Goal: Transaction & Acquisition: Purchase product/service

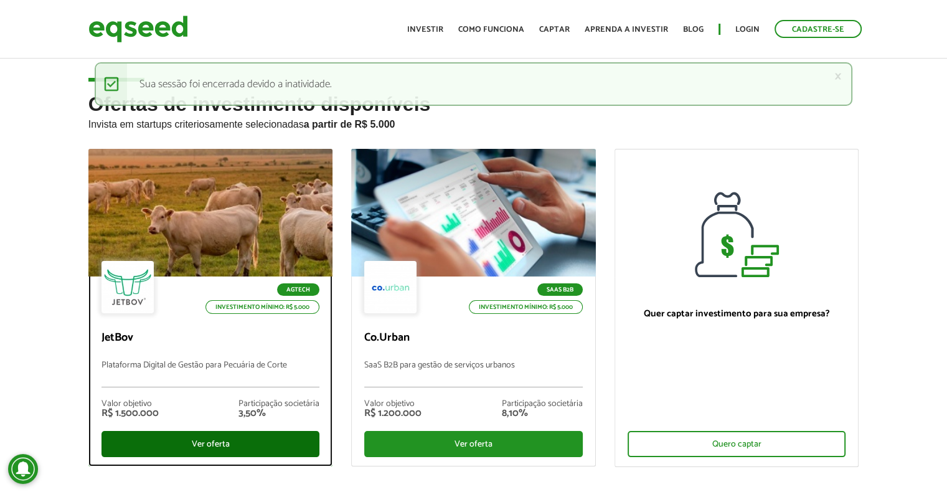
click at [214, 441] on div "Ver oferta" at bounding box center [210, 444] width 219 height 26
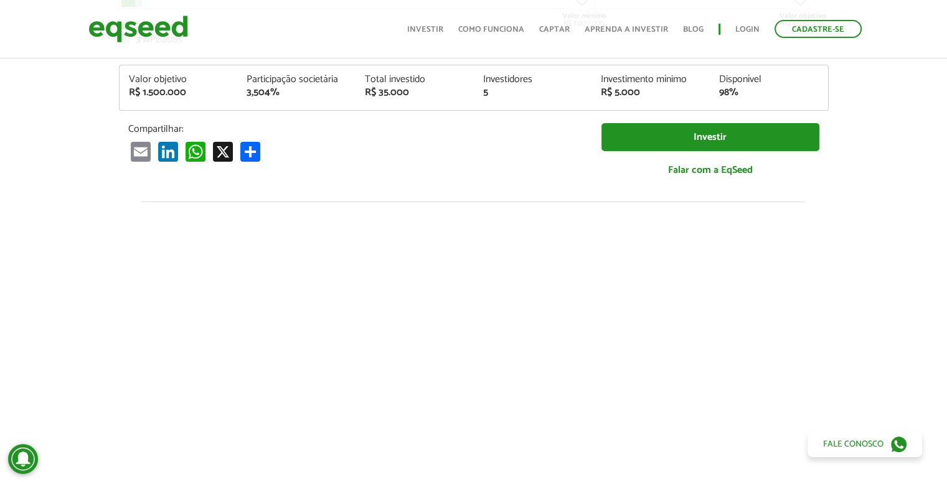
scroll to position [1466, 0]
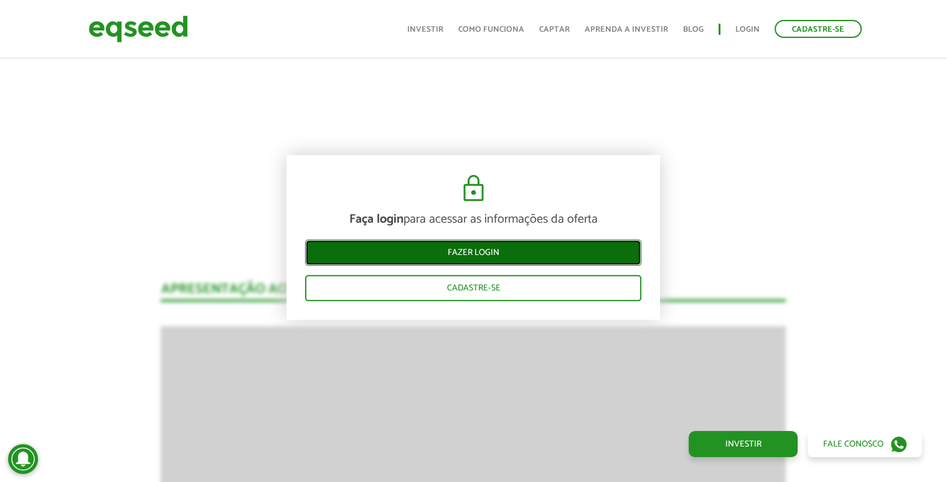
click at [525, 245] on link "Fazer login" at bounding box center [473, 253] width 336 height 26
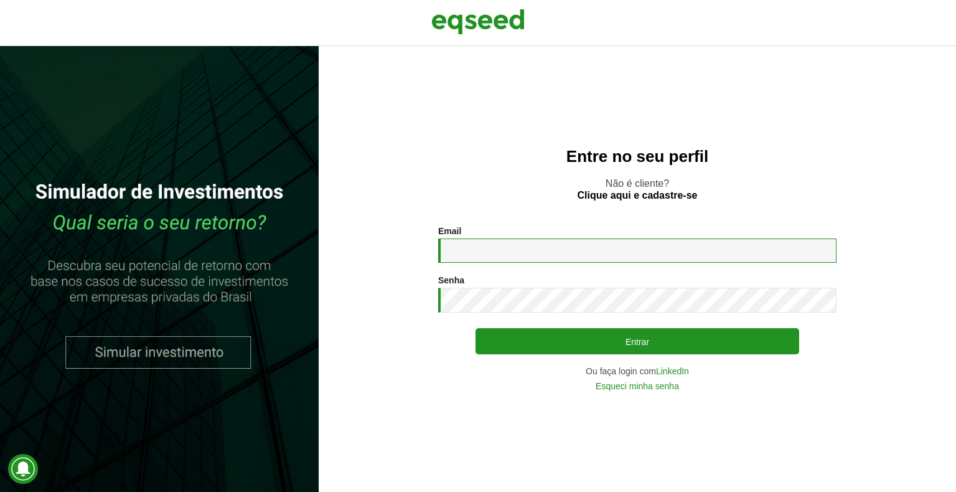
click at [543, 251] on input "Email *" at bounding box center [637, 250] width 398 height 24
type input "**********"
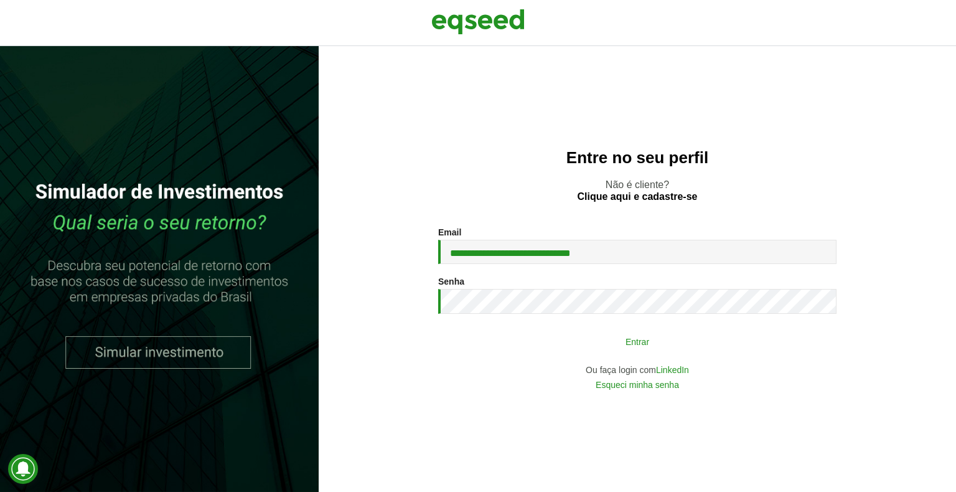
click at [517, 336] on button "Entrar" at bounding box center [638, 341] width 324 height 24
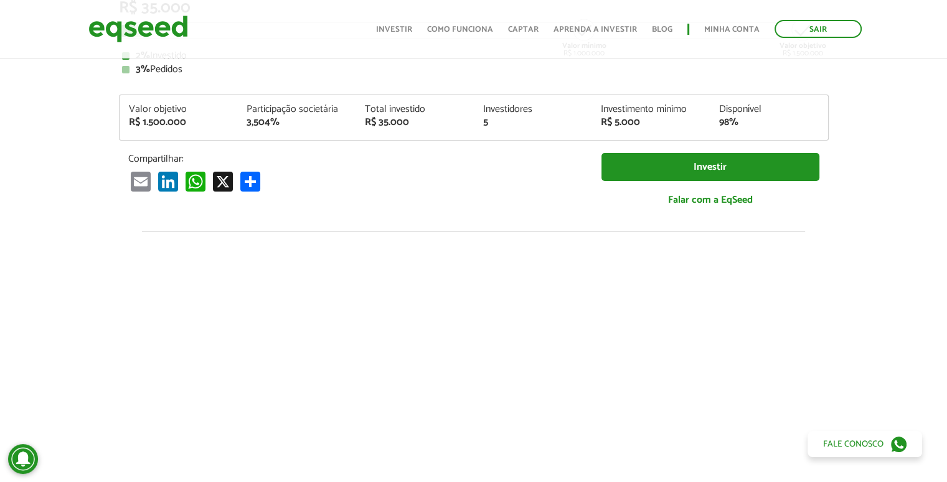
scroll to position [468, 0]
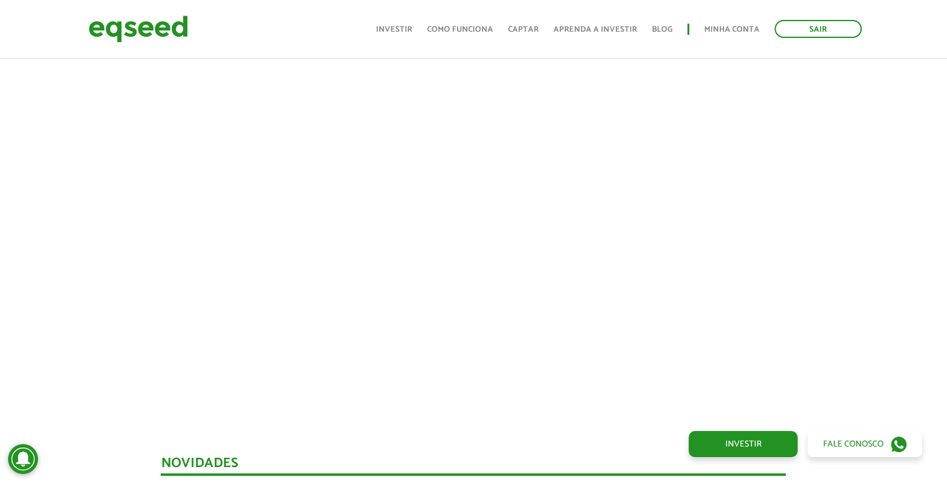
click at [0, 207] on div at bounding box center [473, 195] width 947 height 425
click at [0, 235] on div at bounding box center [473, 195] width 947 height 425
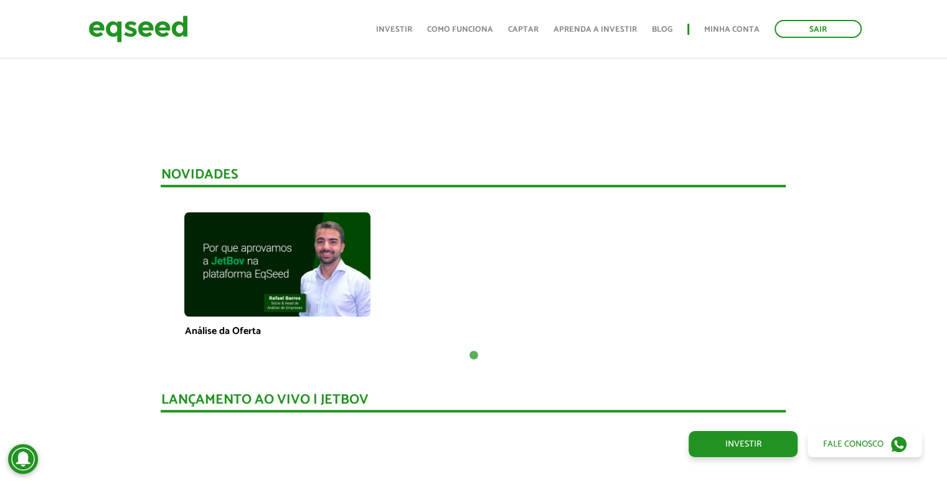
scroll to position [779, 0]
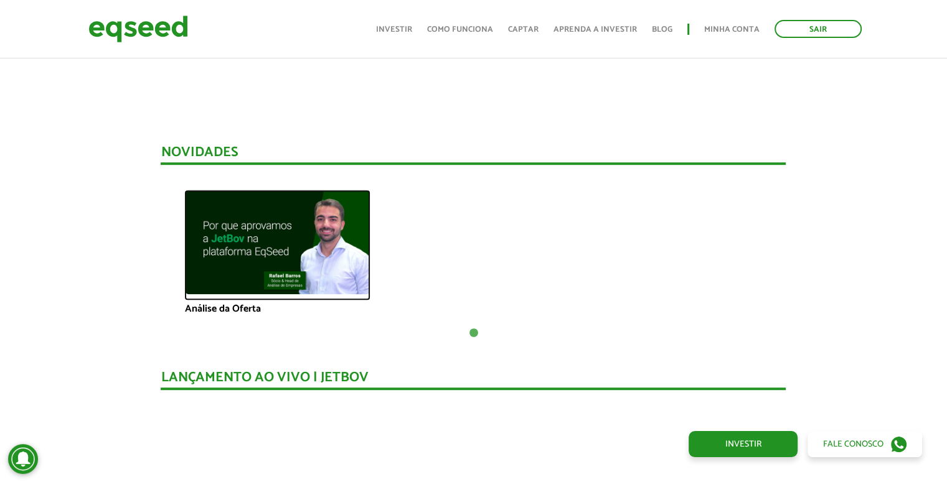
click at [290, 225] on img at bounding box center [277, 242] width 186 height 105
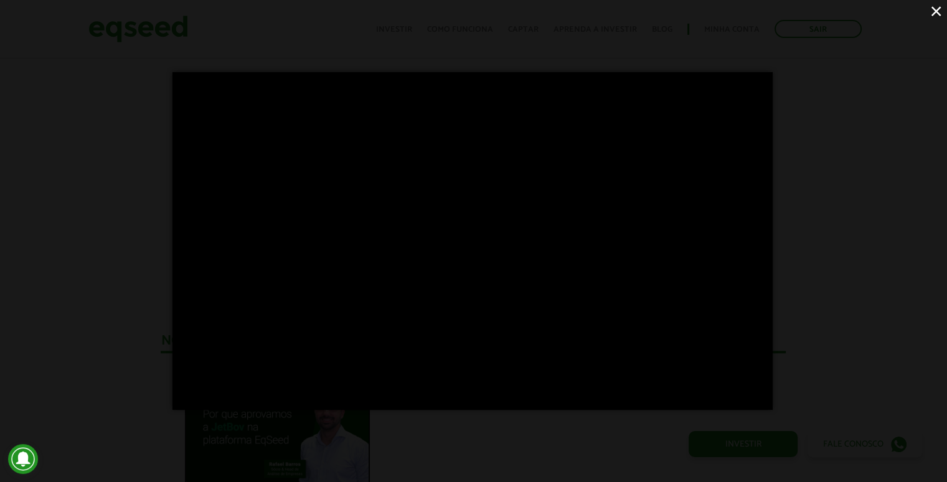
scroll to position [530, 0]
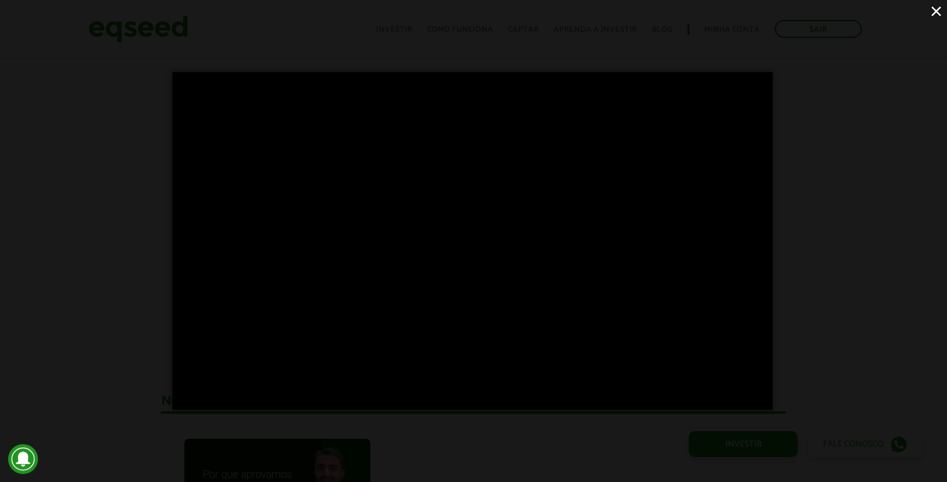
click at [931, 14] on button "×" at bounding box center [936, 11] width 22 height 22
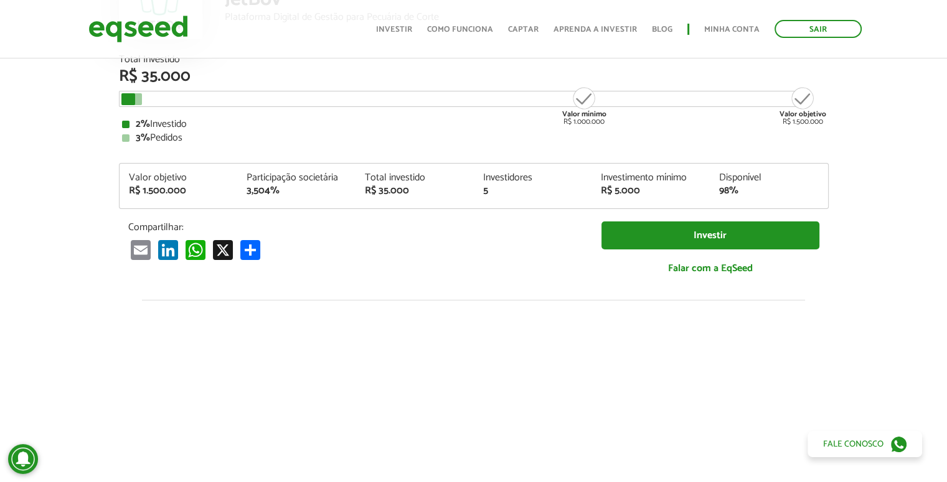
scroll to position [0, 0]
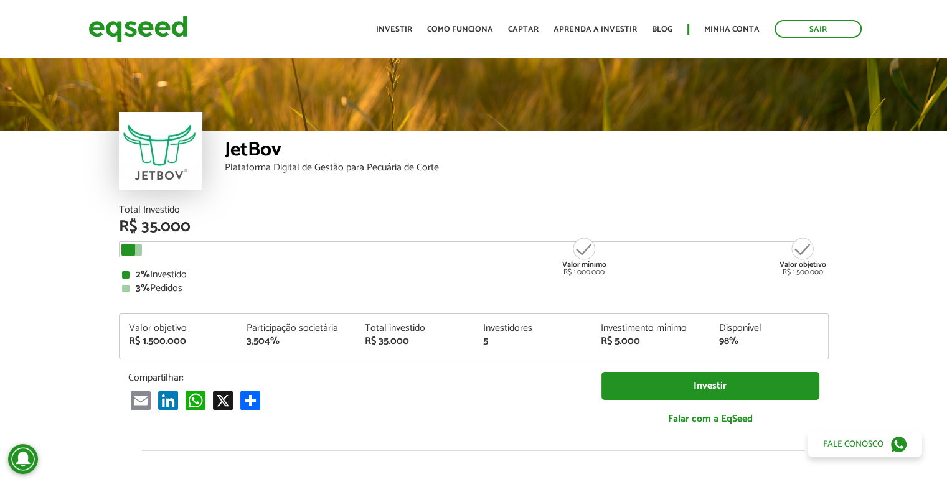
drag, startPoint x: 156, startPoint y: 250, endPoint x: 172, endPoint y: 252, distance: 16.3
click at [169, 252] on div "Valor mínimo R$ 1.000.000 Valor objetivo R$ 1.500.000" at bounding box center [464, 250] width 691 height 16
click at [804, 245] on div "Valor objetivo R$ 1.500.000" at bounding box center [802, 257] width 47 height 40
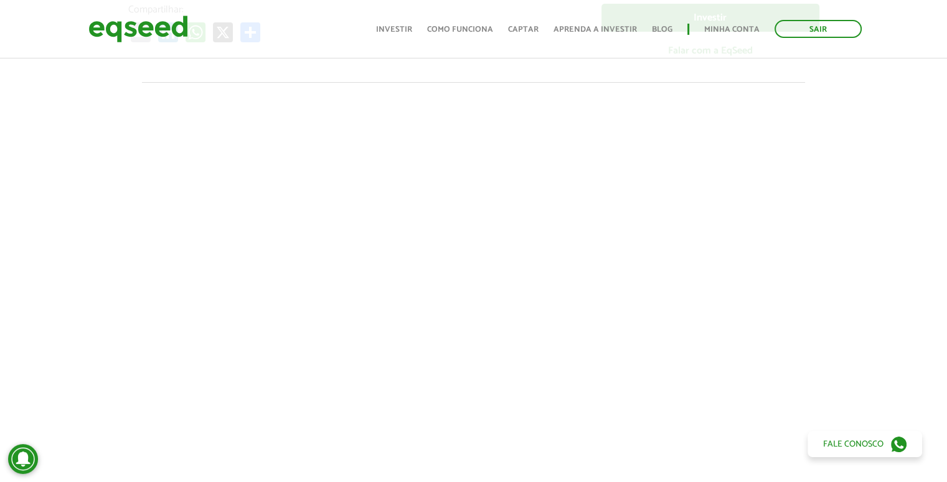
scroll to position [374, 0]
drag, startPoint x: 80, startPoint y: 85, endPoint x: 0, endPoint y: 131, distance: 91.7
click at [0, 131] on div at bounding box center [473, 289] width 947 height 425
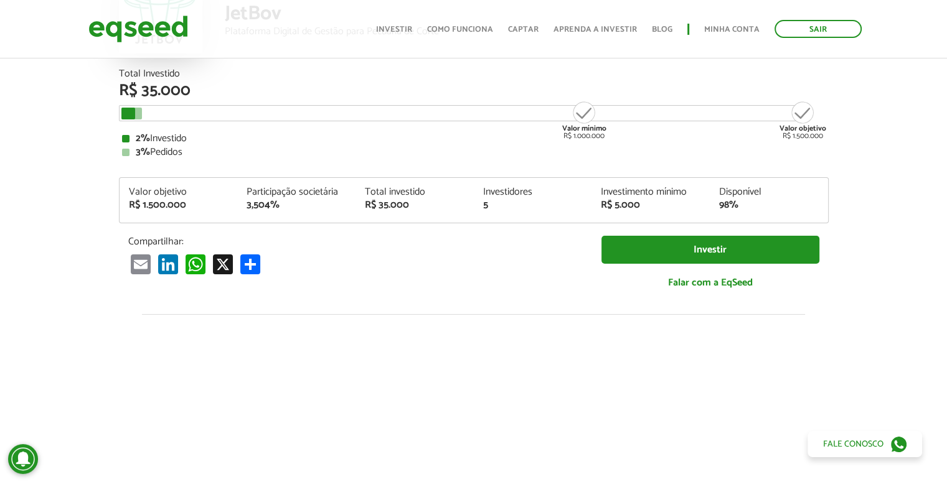
scroll to position [0, 0]
